Goal: Information Seeking & Learning: Learn about a topic

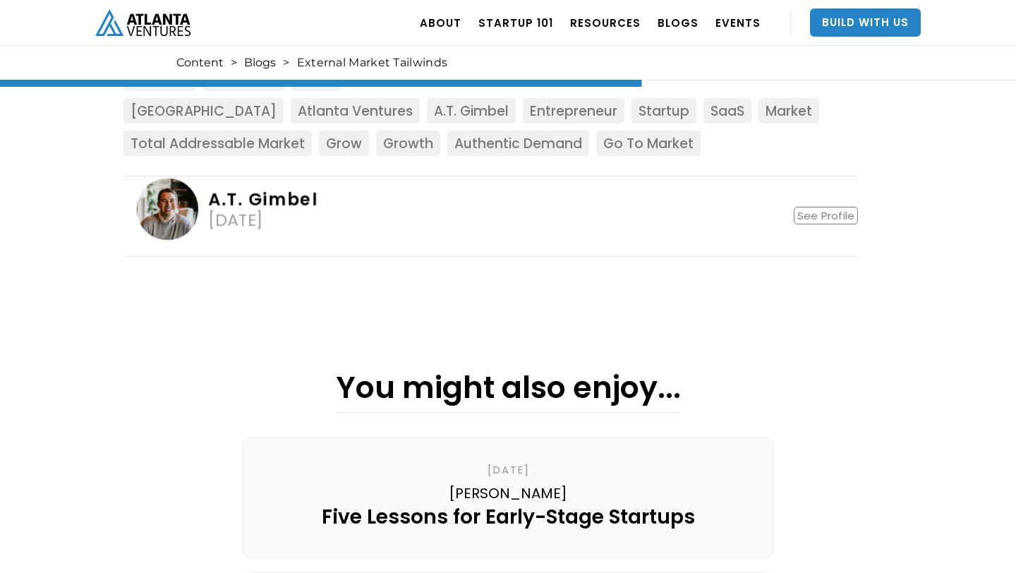
scroll to position [1880, 0]
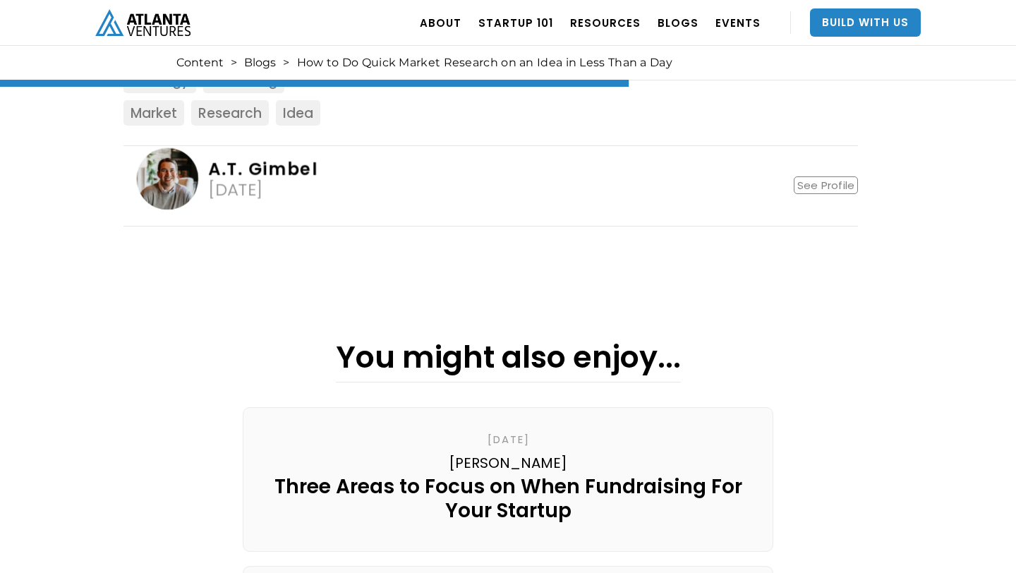
scroll to position [1601, 0]
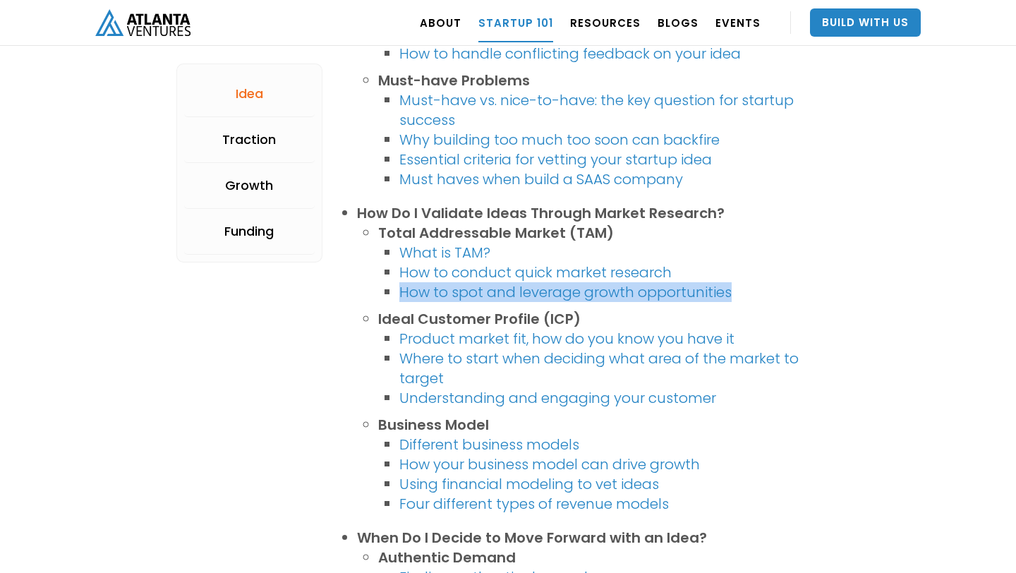
scroll to position [782, 0]
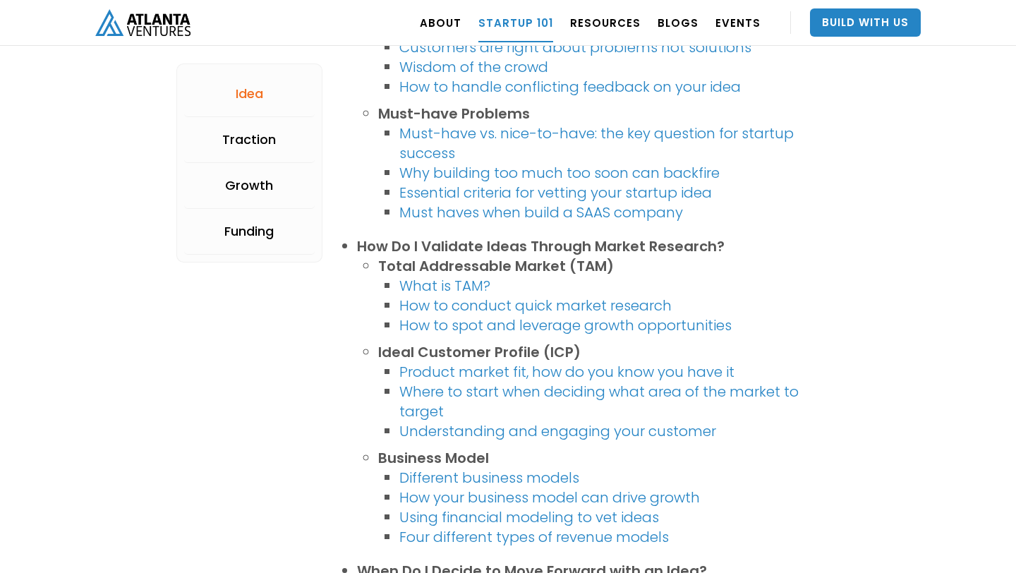
scroll to position [727, 0]
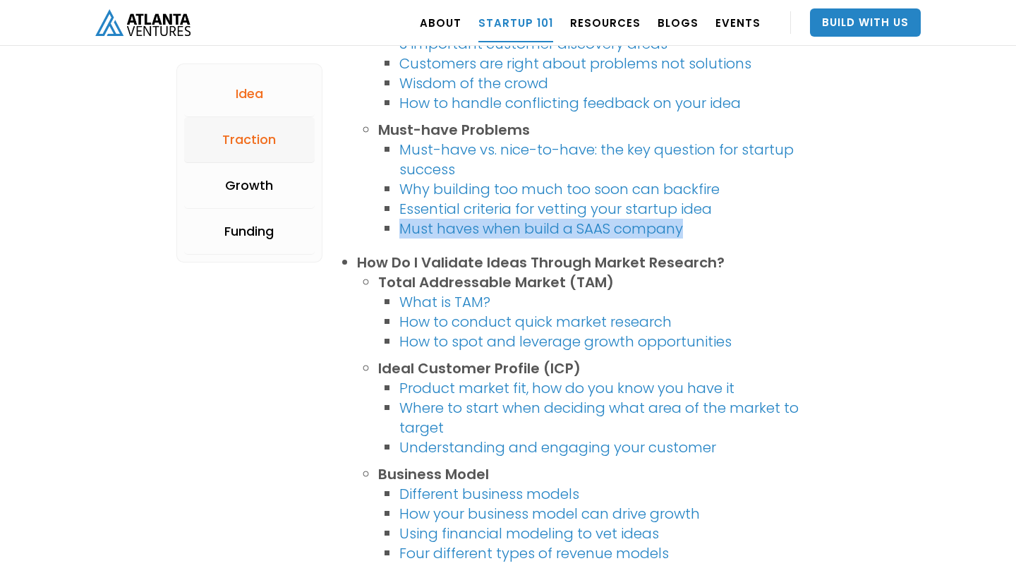
click at [246, 141] on div "Traction" at bounding box center [249, 140] width 54 height 14
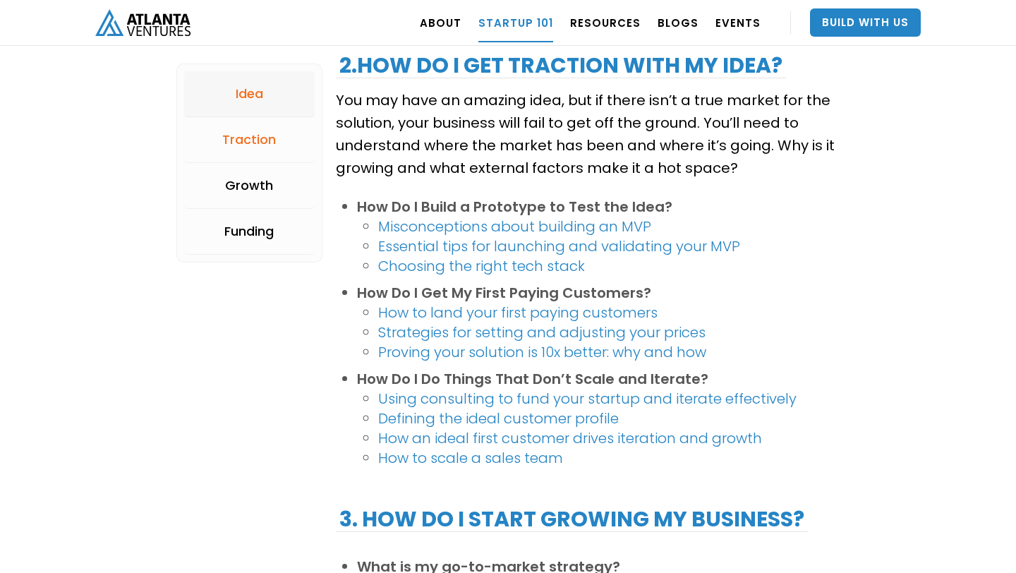
click at [243, 78] on link "Idea" at bounding box center [249, 94] width 131 height 46
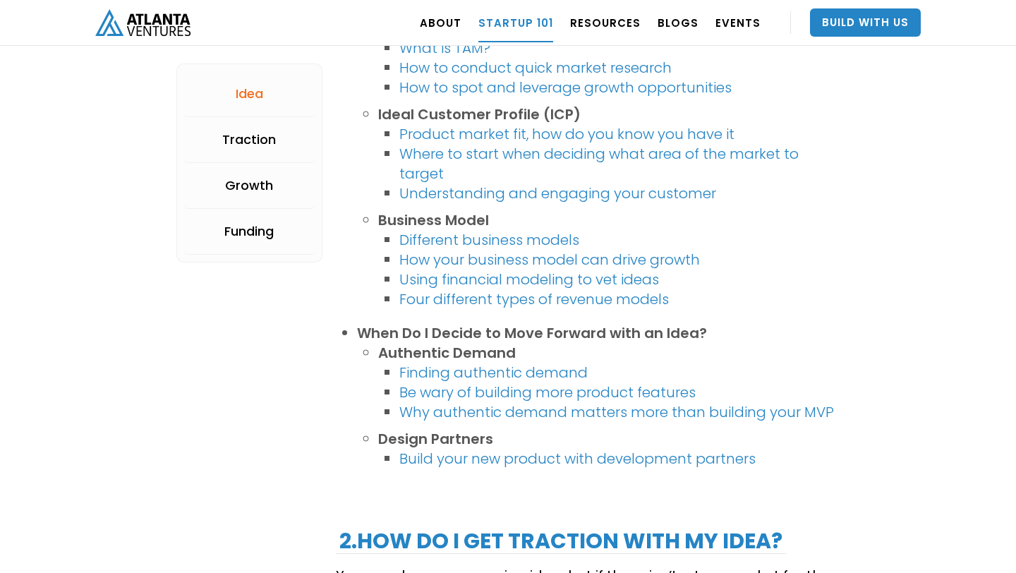
scroll to position [983, 0]
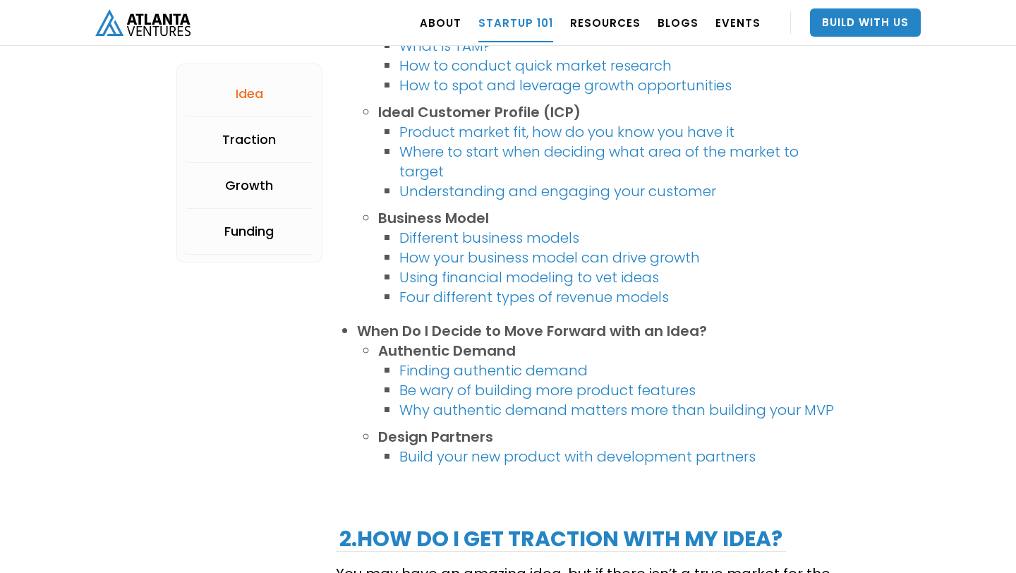
click at [458, 299] on link "Four different types of revenue models" at bounding box center [534, 297] width 270 height 20
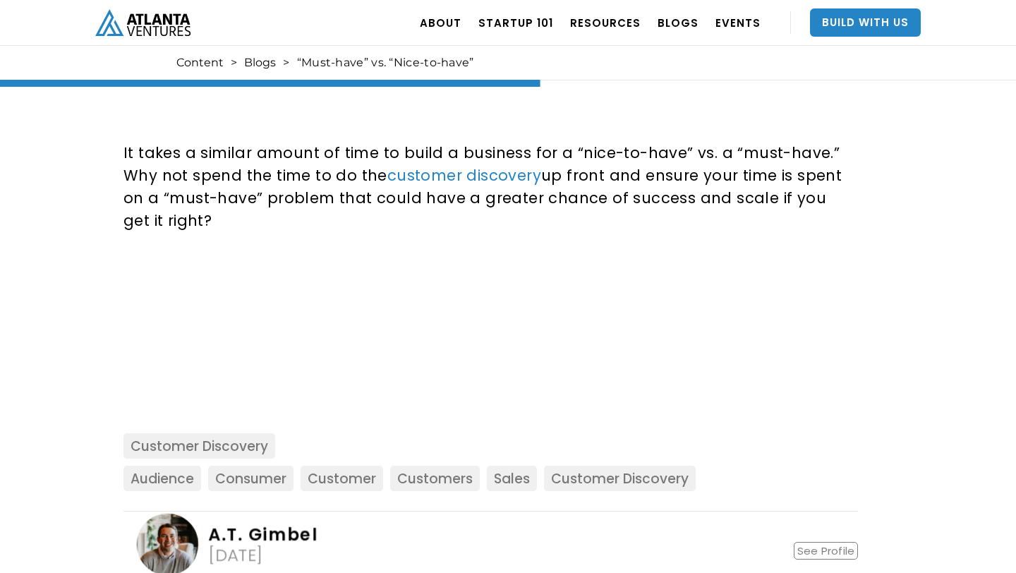
scroll to position [1541, 0]
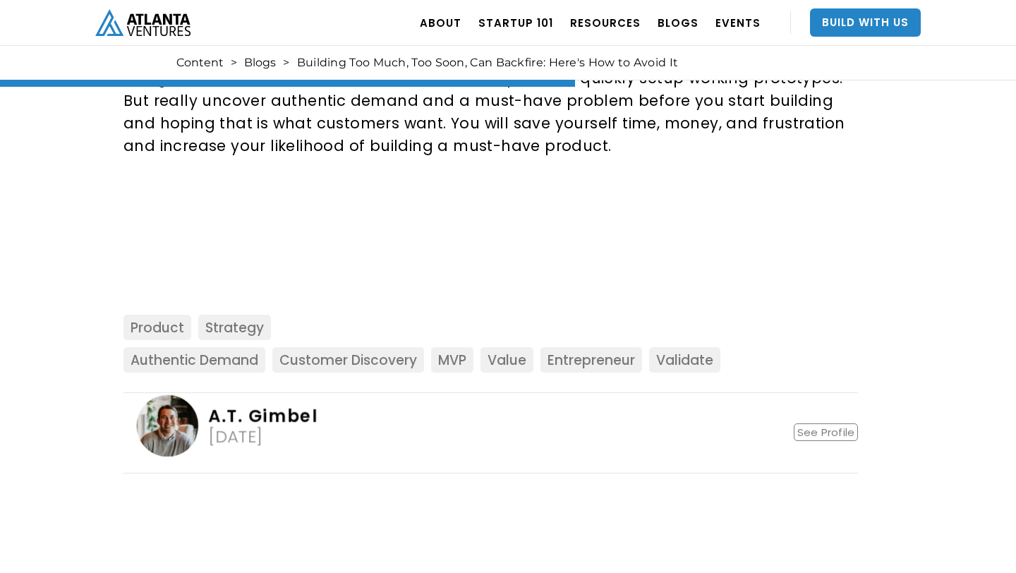
scroll to position [1674, 0]
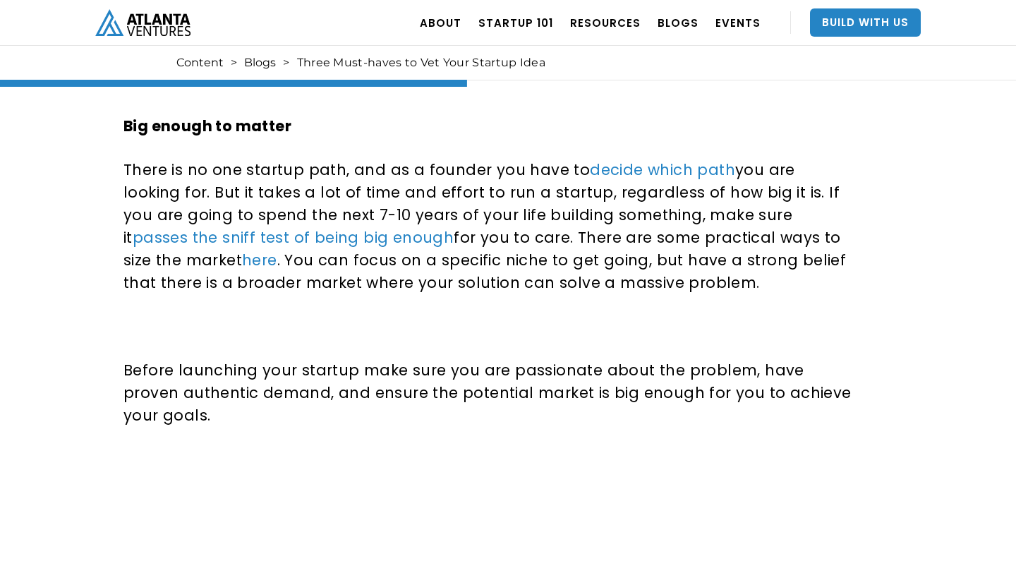
scroll to position [1303, 0]
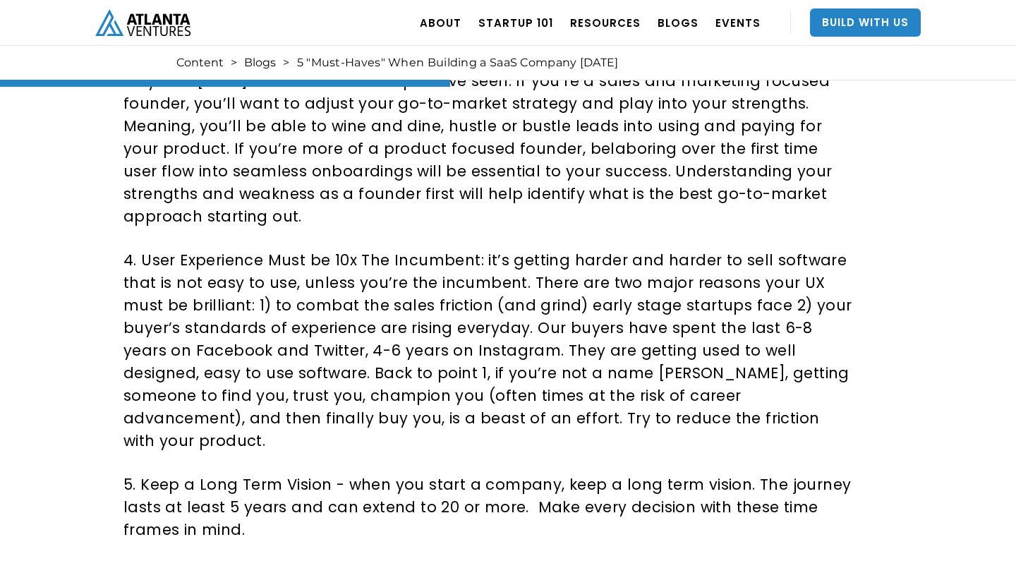
scroll to position [1398, 0]
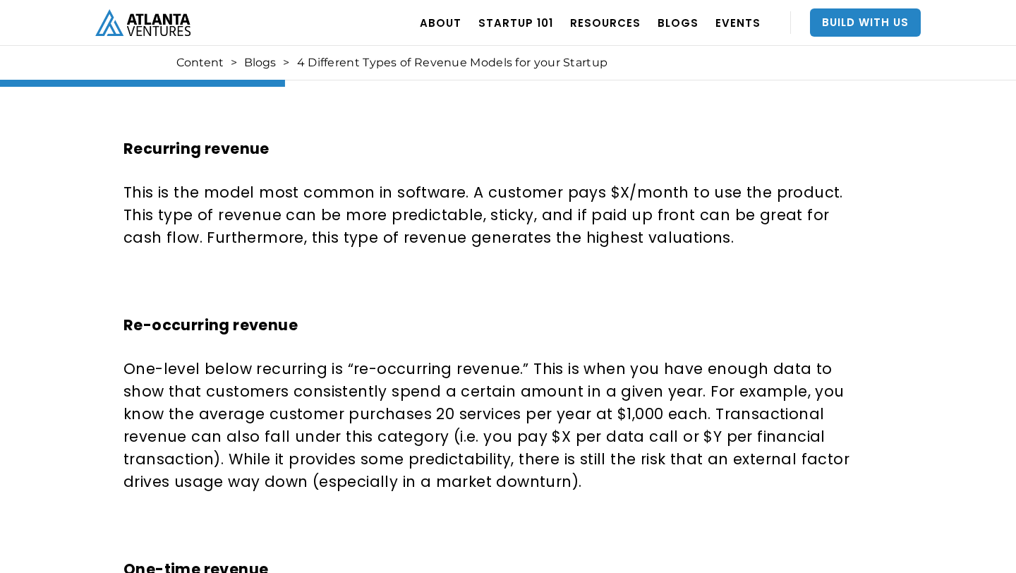
scroll to position [799, 0]
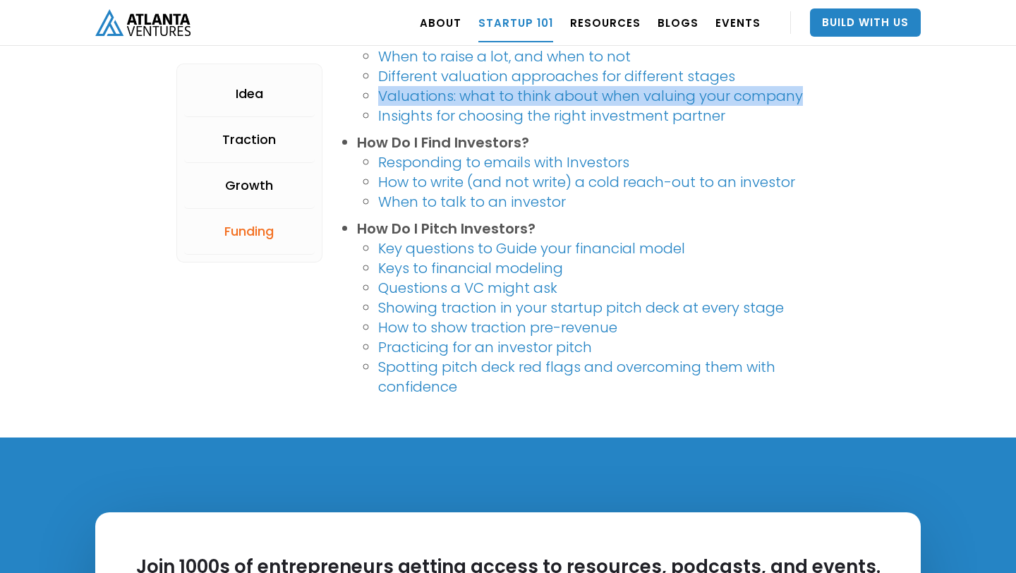
scroll to position [2885, 0]
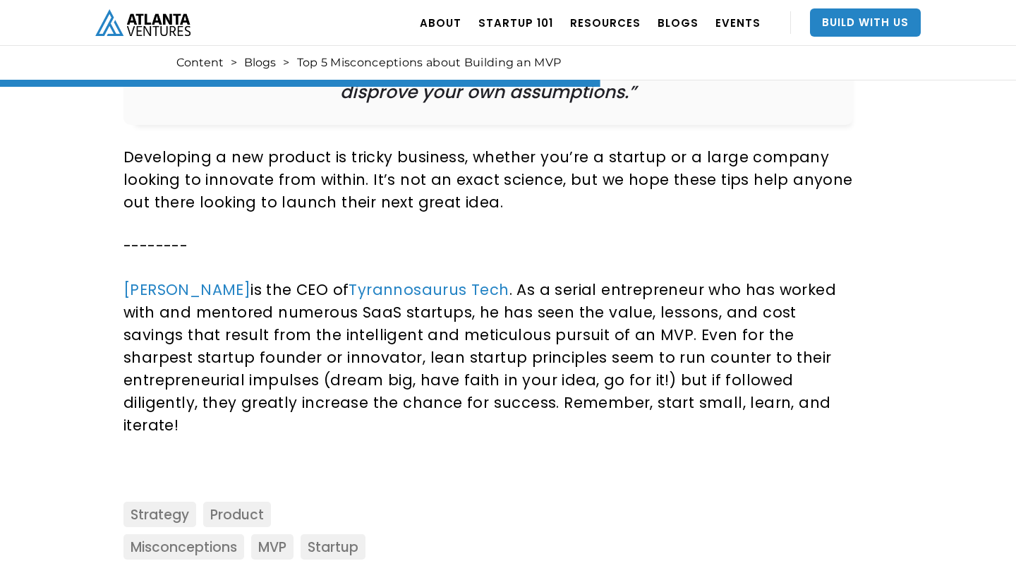
scroll to position [2087, 0]
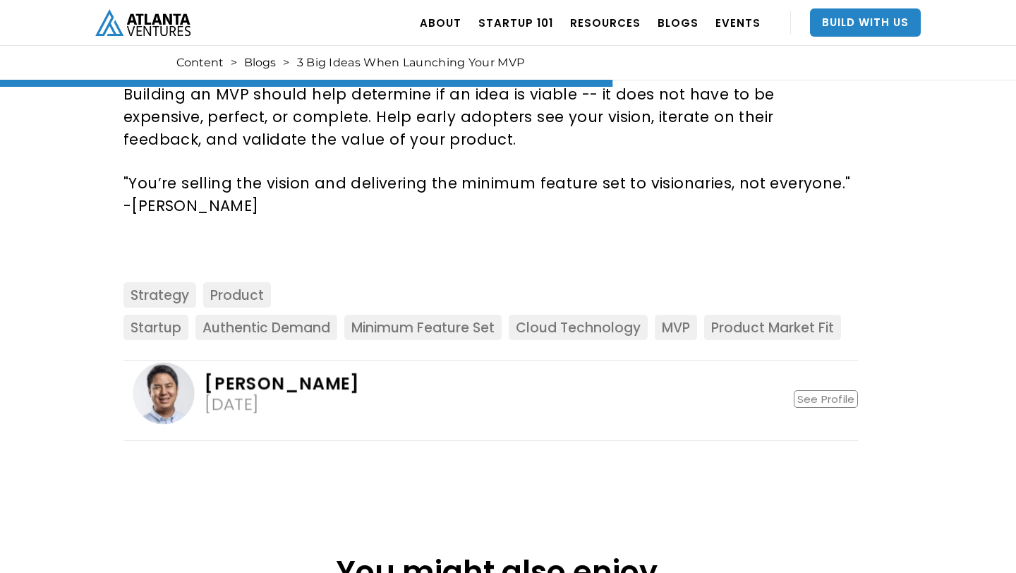
scroll to position [1889, 0]
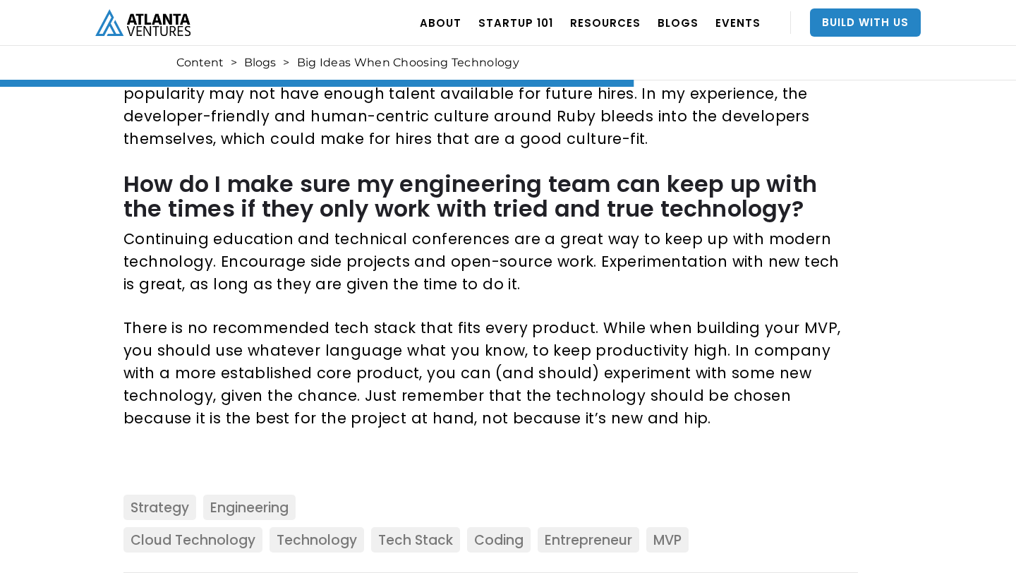
scroll to position [2164, 0]
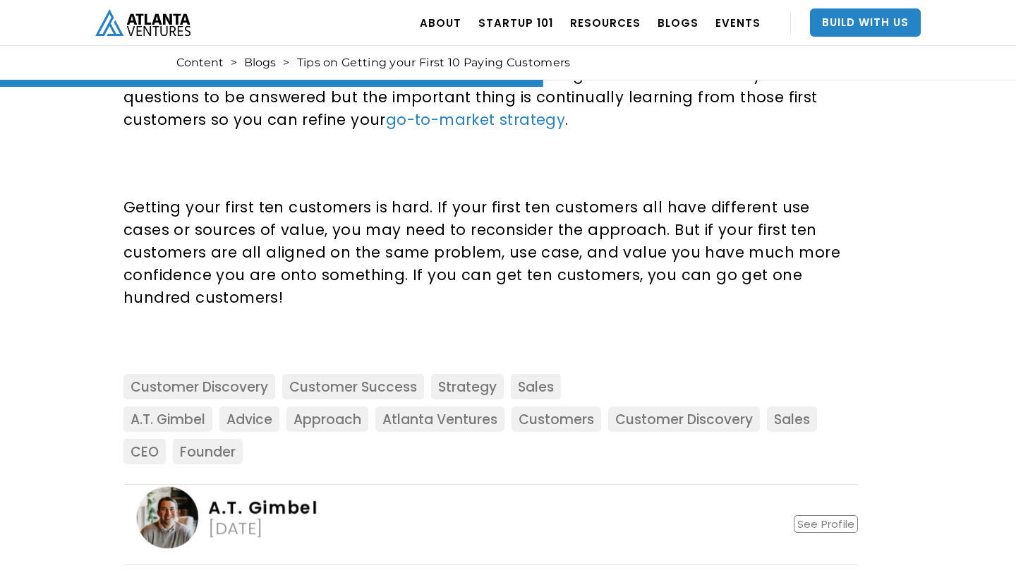
scroll to position [1516, 0]
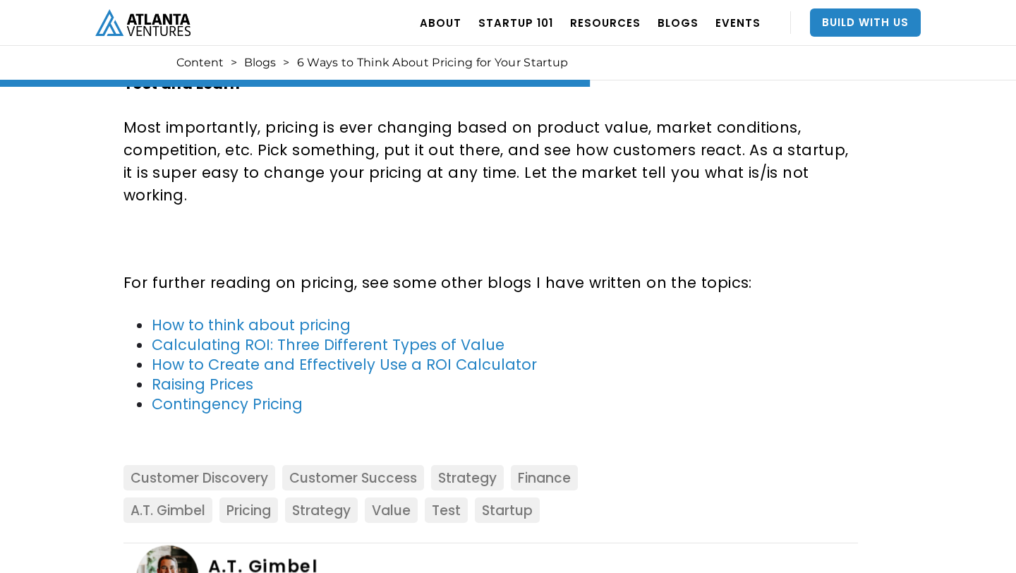
scroll to position [1899, 0]
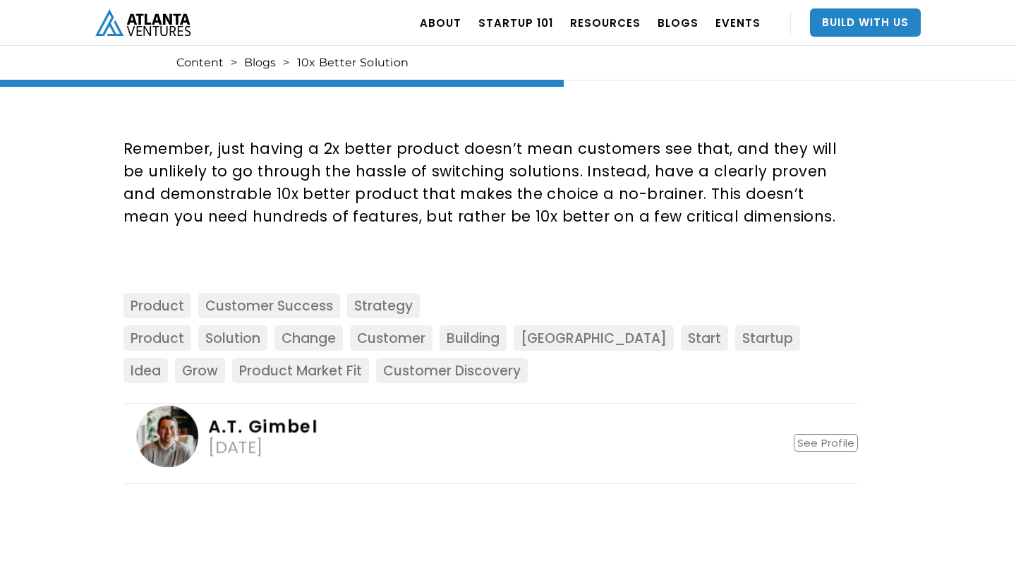
scroll to position [1547, 0]
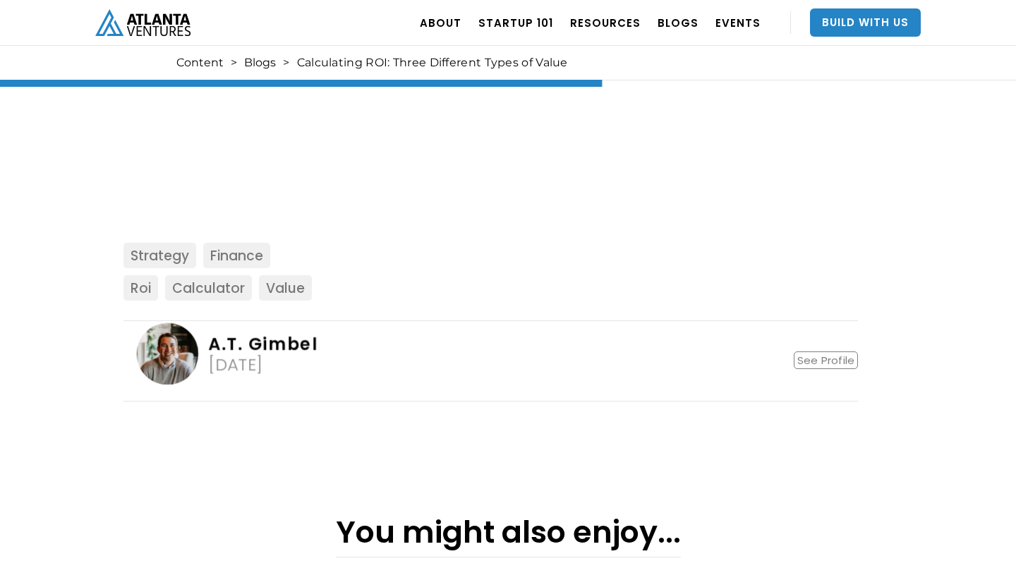
scroll to position [1688, 0]
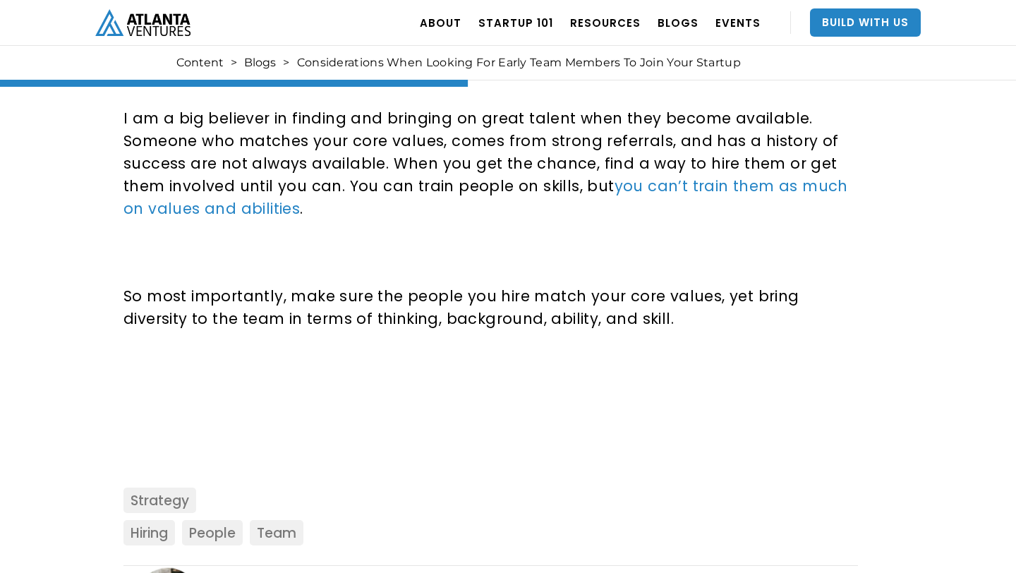
scroll to position [1260, 0]
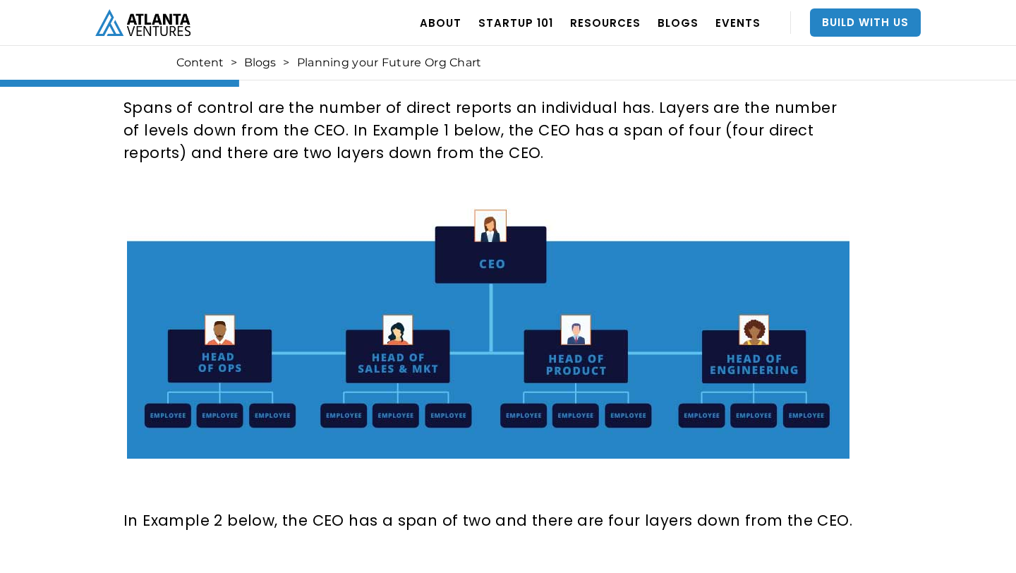
scroll to position [813, 0]
